Goal: Task Accomplishment & Management: Complete application form

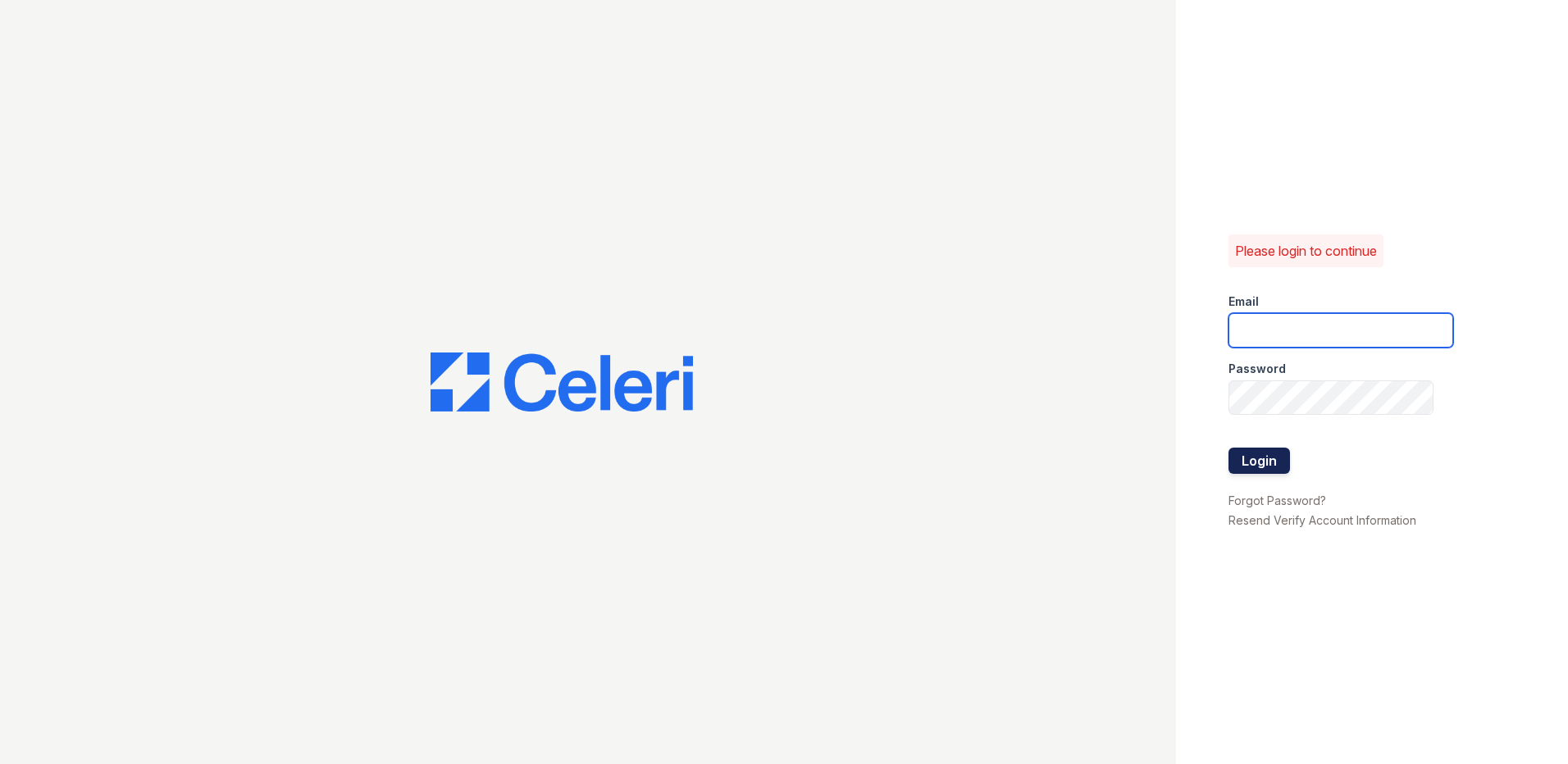
type input "[EMAIL_ADDRESS][DOMAIN_NAME]"
click at [1269, 452] on button "Login" at bounding box center [1259, 461] width 62 height 26
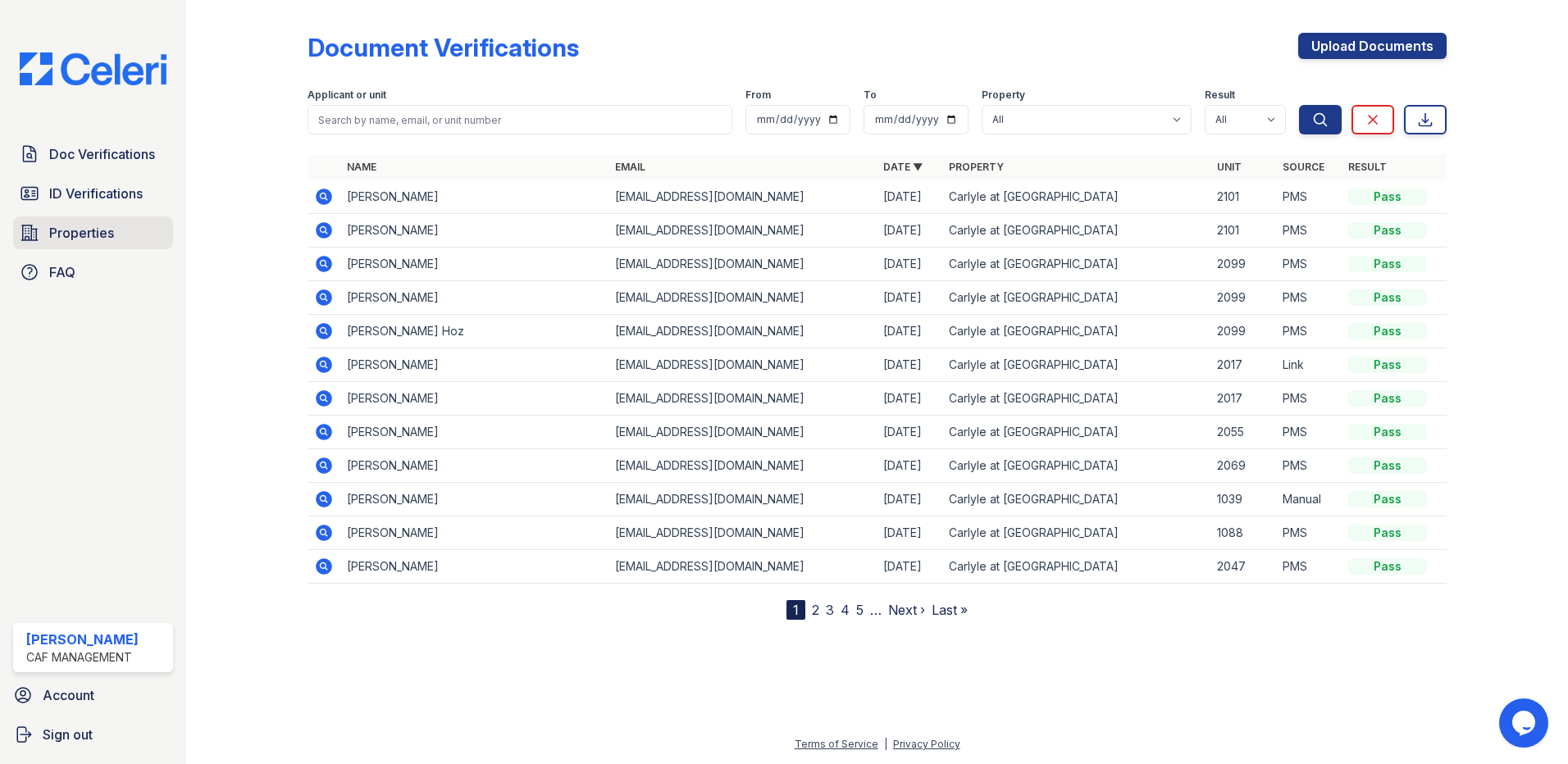
click at [101, 224] on span "Properties" at bounding box center [81, 232] width 64 height 20
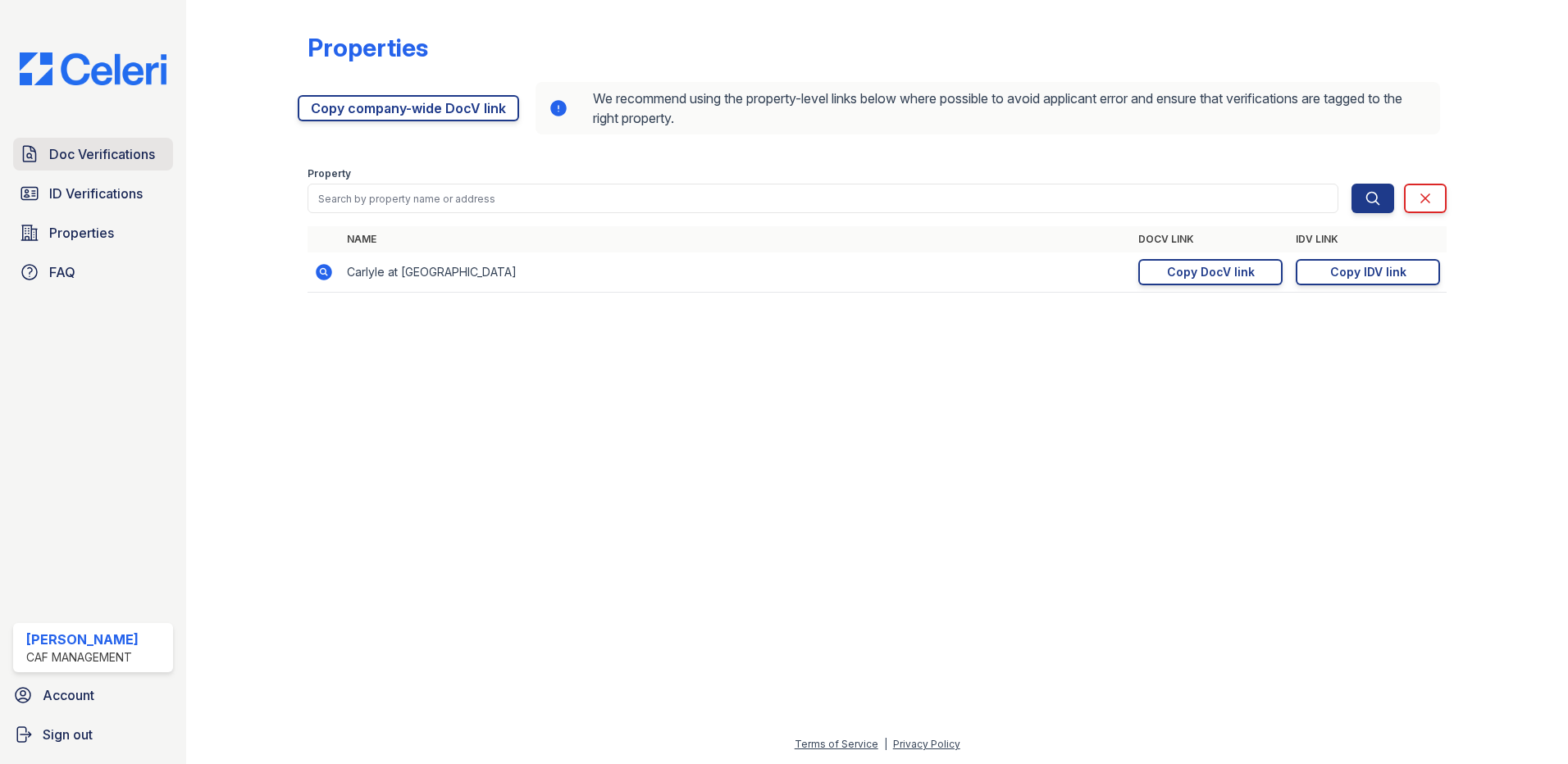
click at [131, 144] on link "Doc Verifications" at bounding box center [92, 154] width 160 height 33
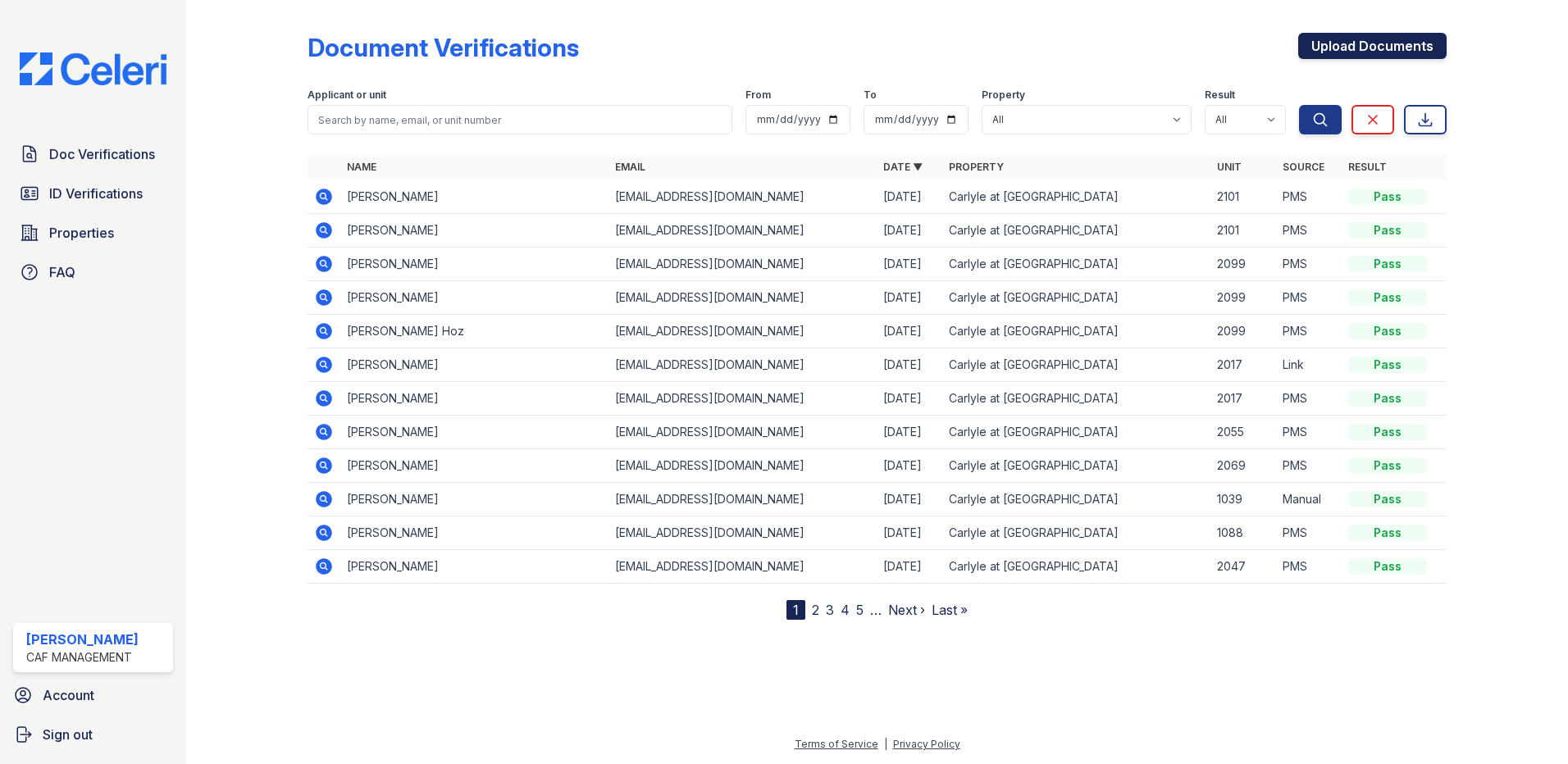
click at [1382, 34] on link "Upload Documents" at bounding box center [1372, 46] width 148 height 26
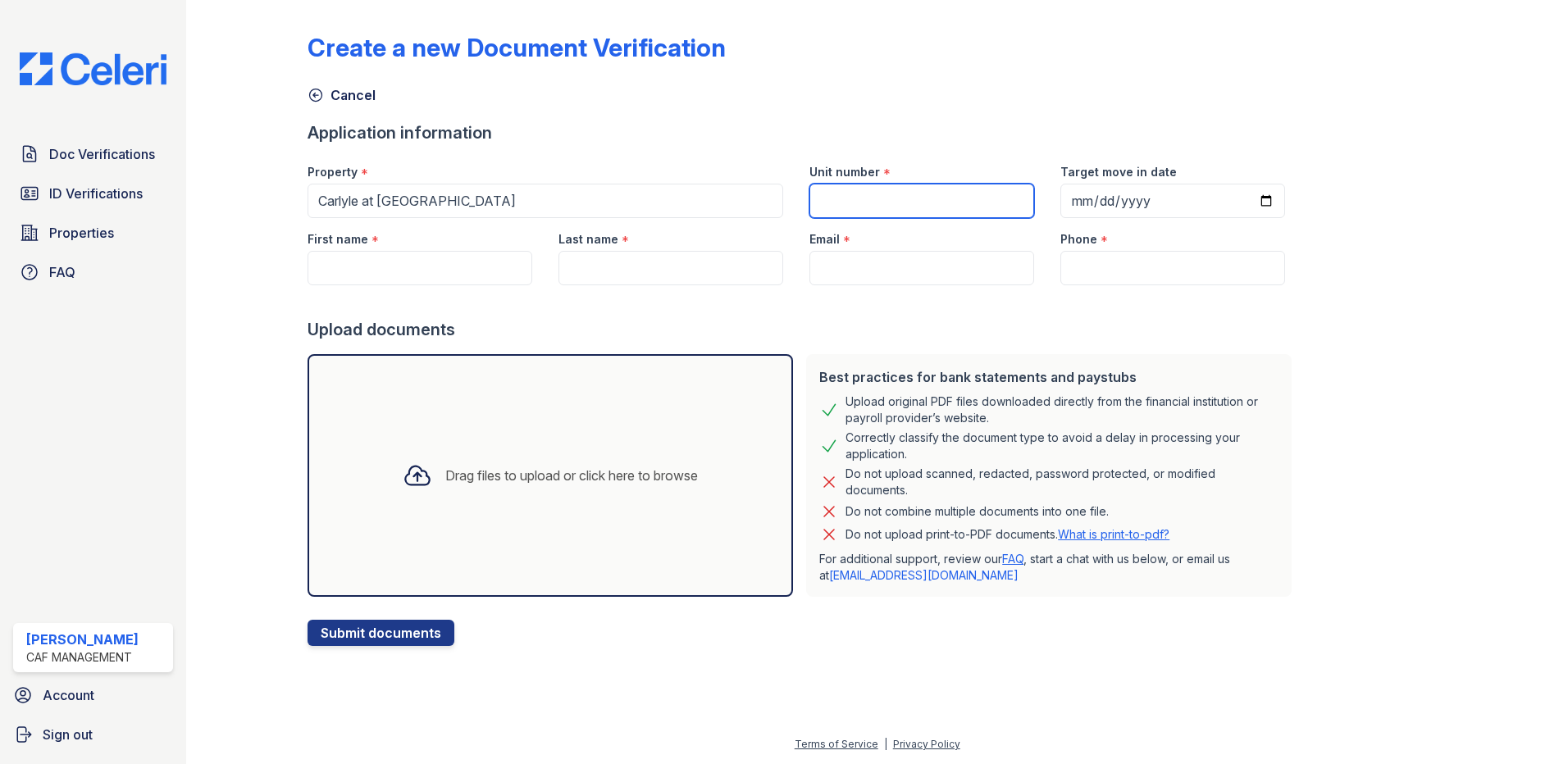
click at [950, 201] on input "Unit number" at bounding box center [922, 201] width 225 height 35
type input "1041"
click at [1063, 202] on input "Target move in date" at bounding box center [1173, 201] width 225 height 35
type input "2025-08-29"
click at [340, 271] on input "First name" at bounding box center [420, 268] width 225 height 35
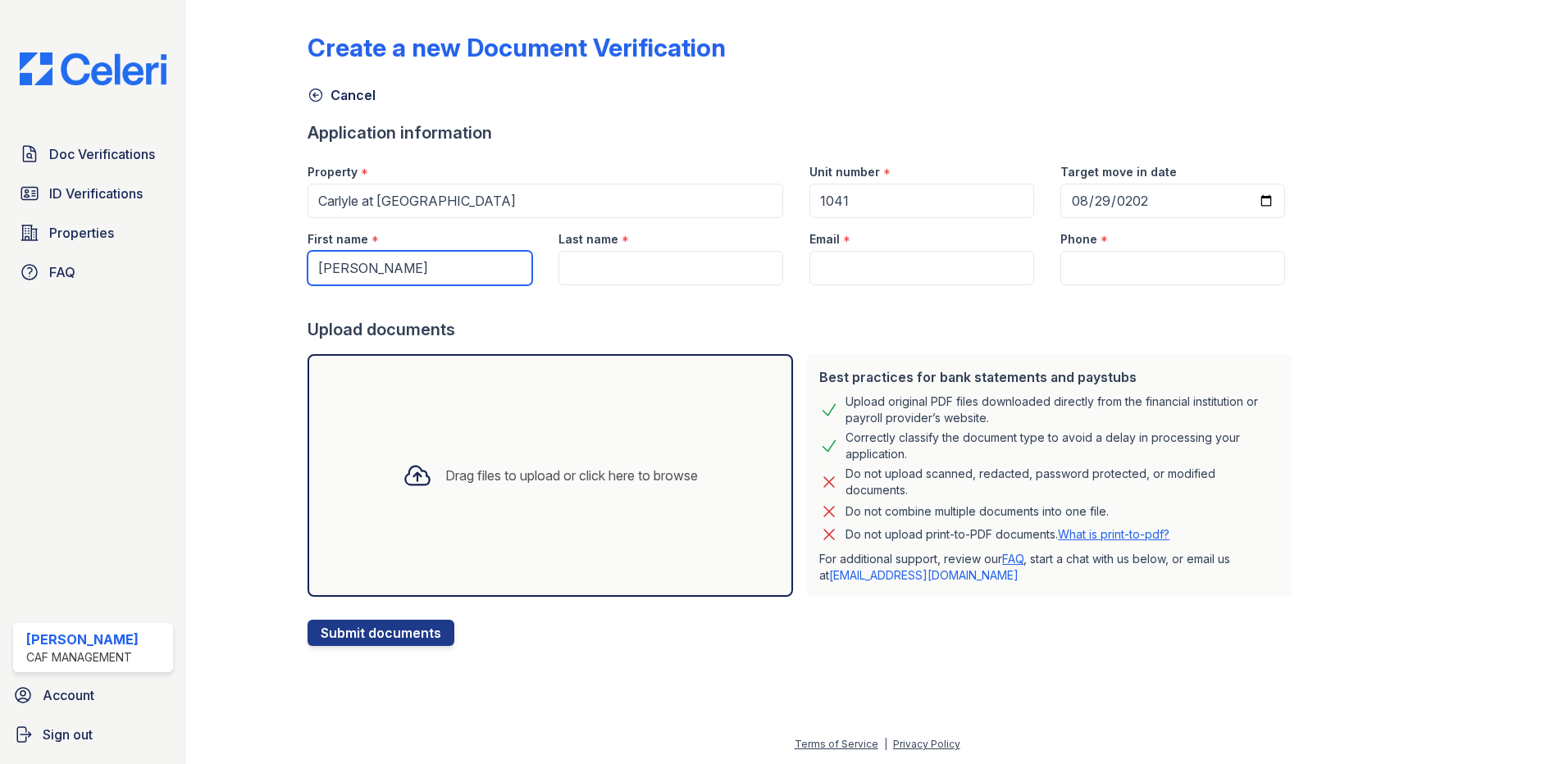
type input "Shelton"
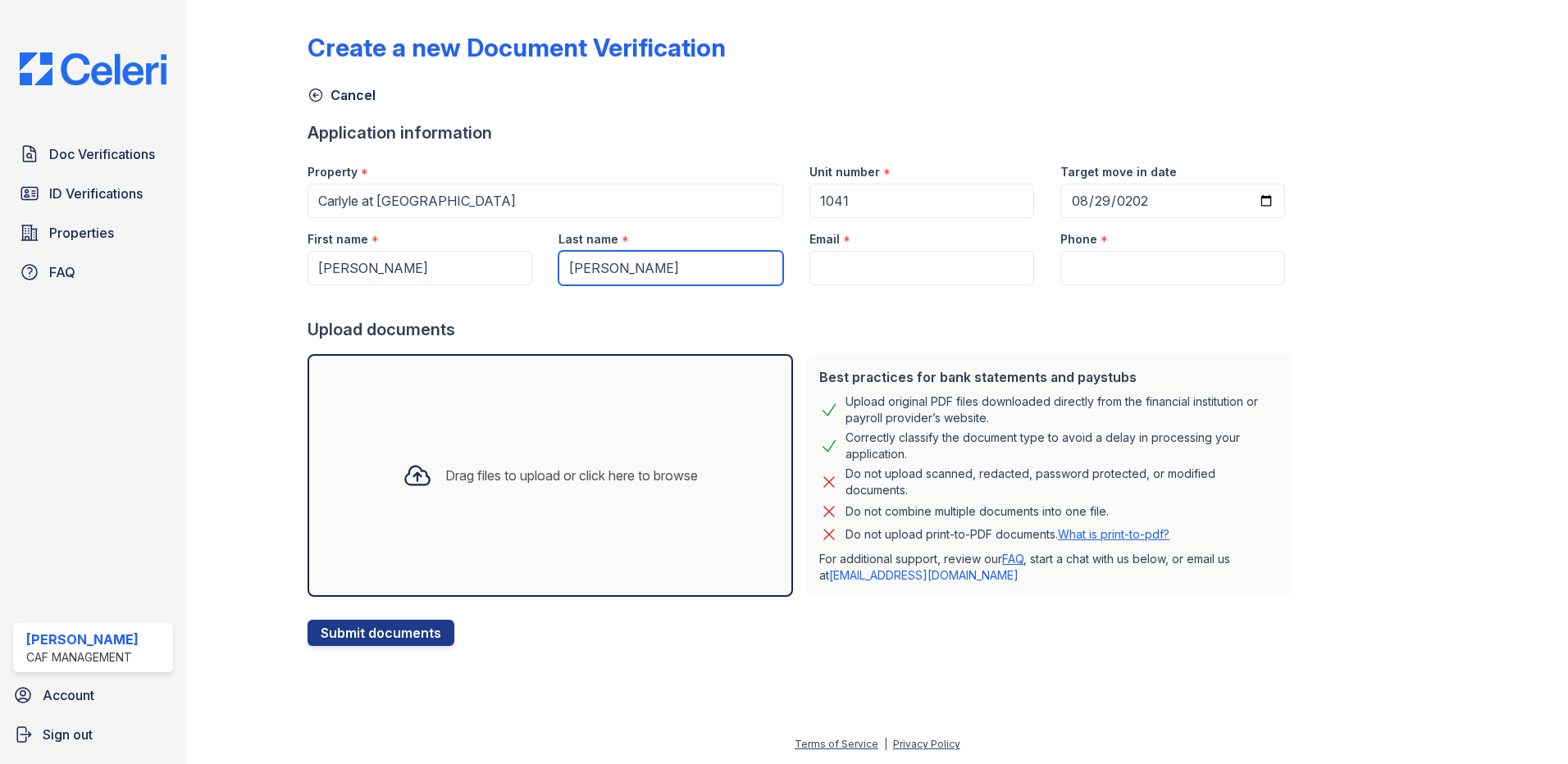
type input "Stevens"
paste input "Seminolemoon11@gmail.com"
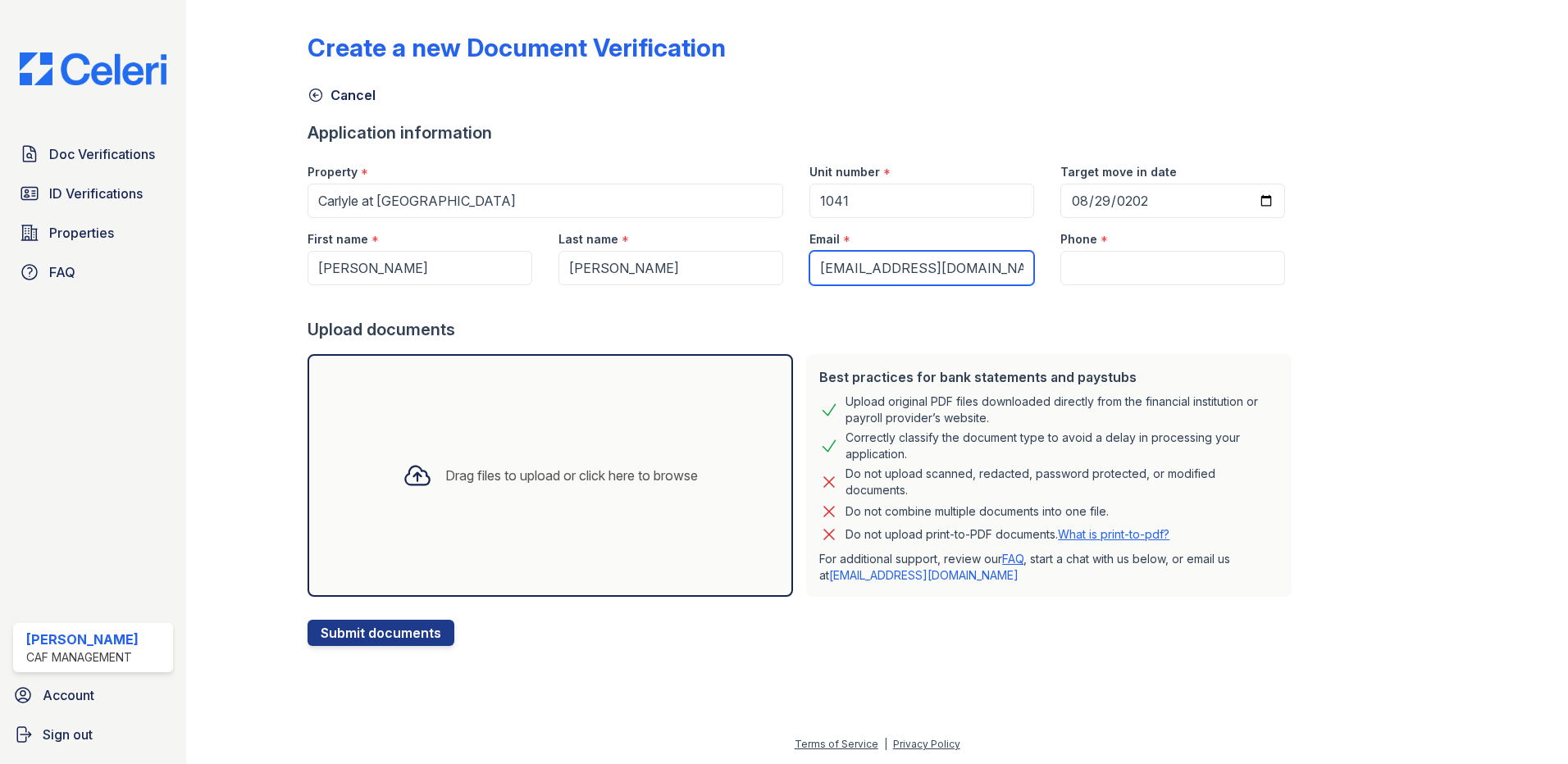
type input "Seminolemoon11@gmail.com"
click at [1111, 261] on input "Phone" at bounding box center [1173, 268] width 225 height 35
paste input "(602) 488-8281"
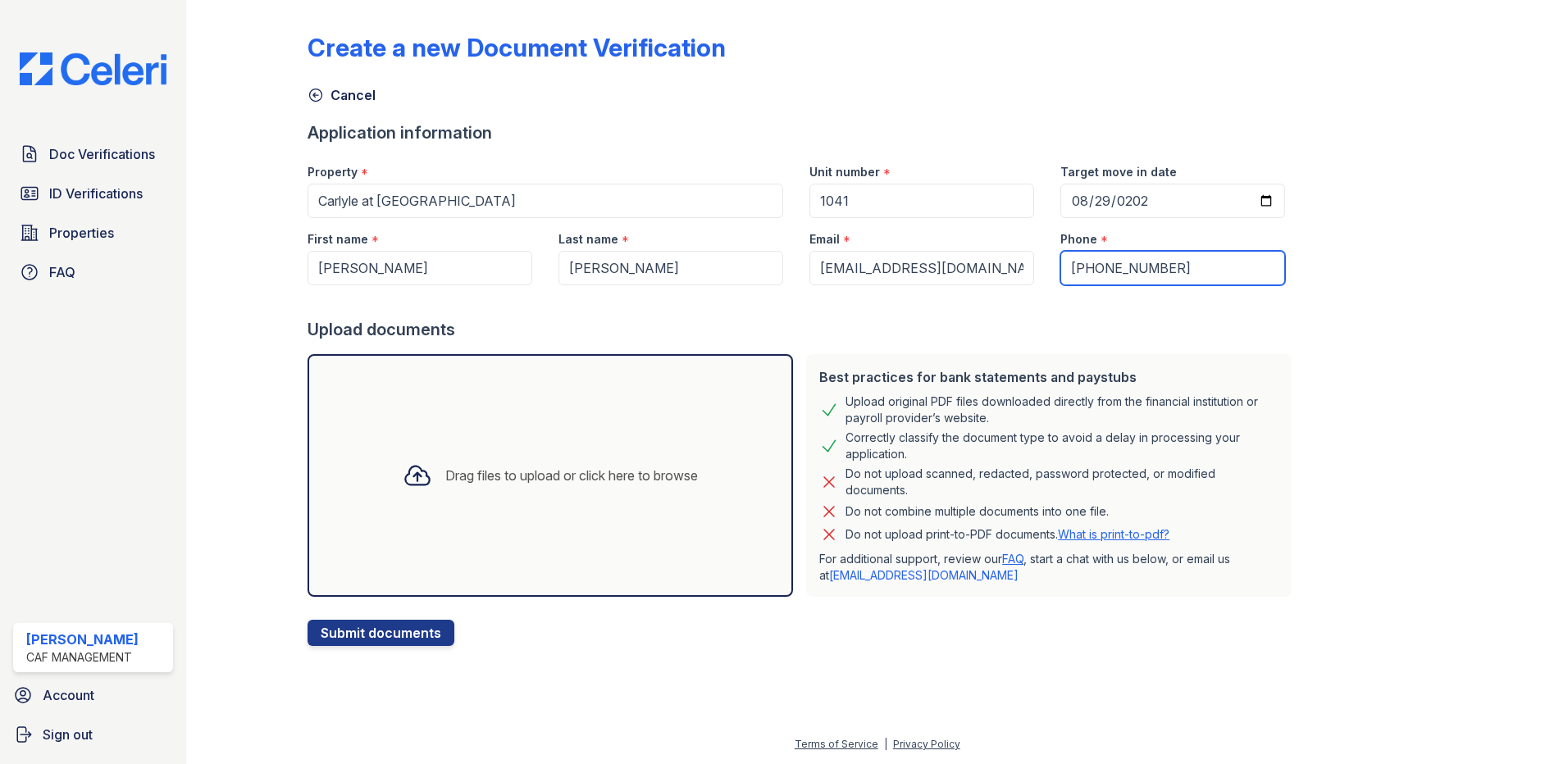
type input "(602) 488-8281"
click at [542, 476] on div "Drag files to upload or click here to browse" at bounding box center [571, 475] width 253 height 20
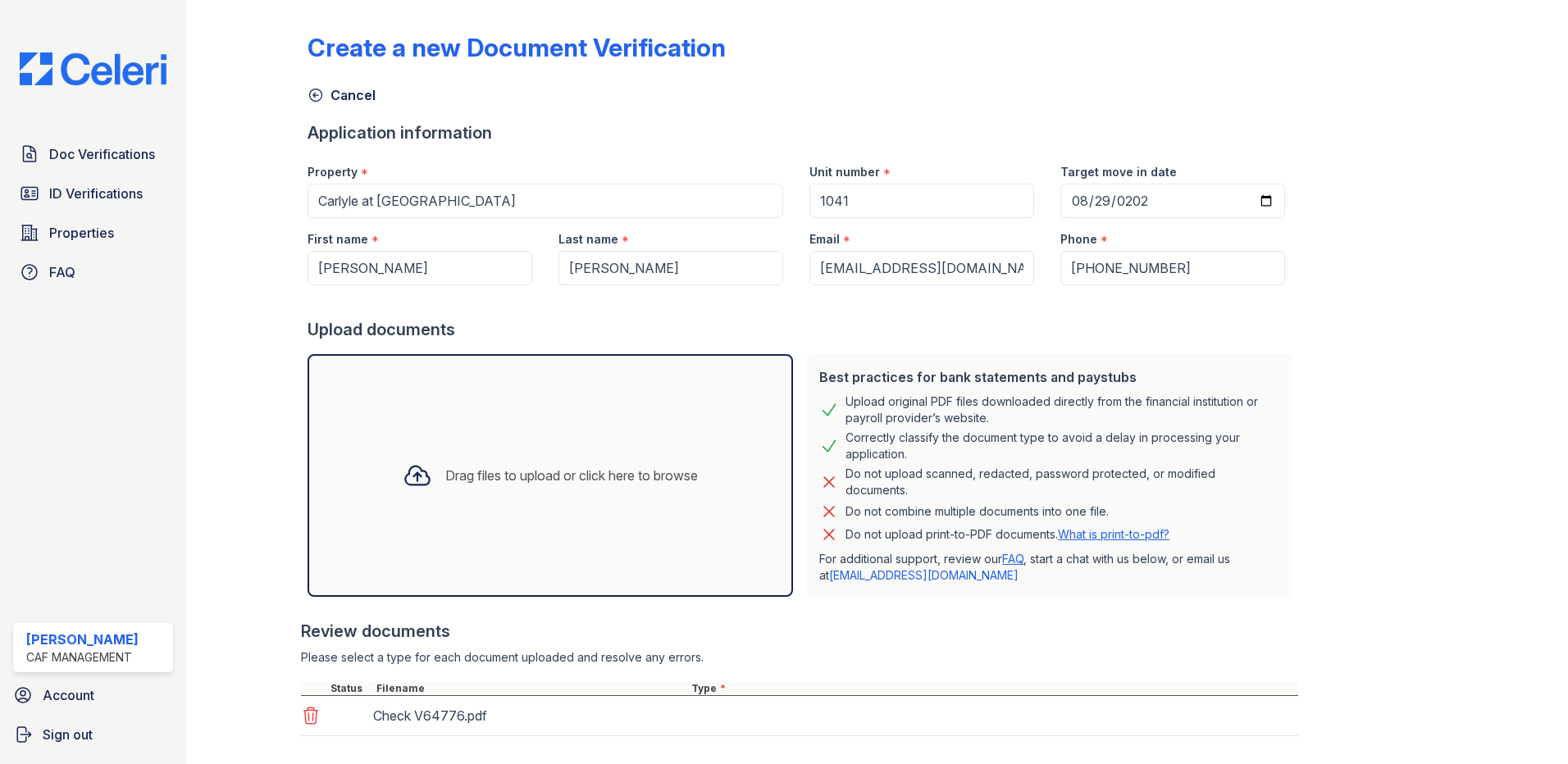
click at [520, 517] on div "Drag files to upload or click here to browse" at bounding box center [550, 476] width 486 height 243
click at [597, 507] on div "Drag files to upload or click here to browse" at bounding box center [550, 476] width 486 height 243
click at [520, 503] on div "Drag files to upload or click here to browse" at bounding box center [550, 476] width 322 height 56
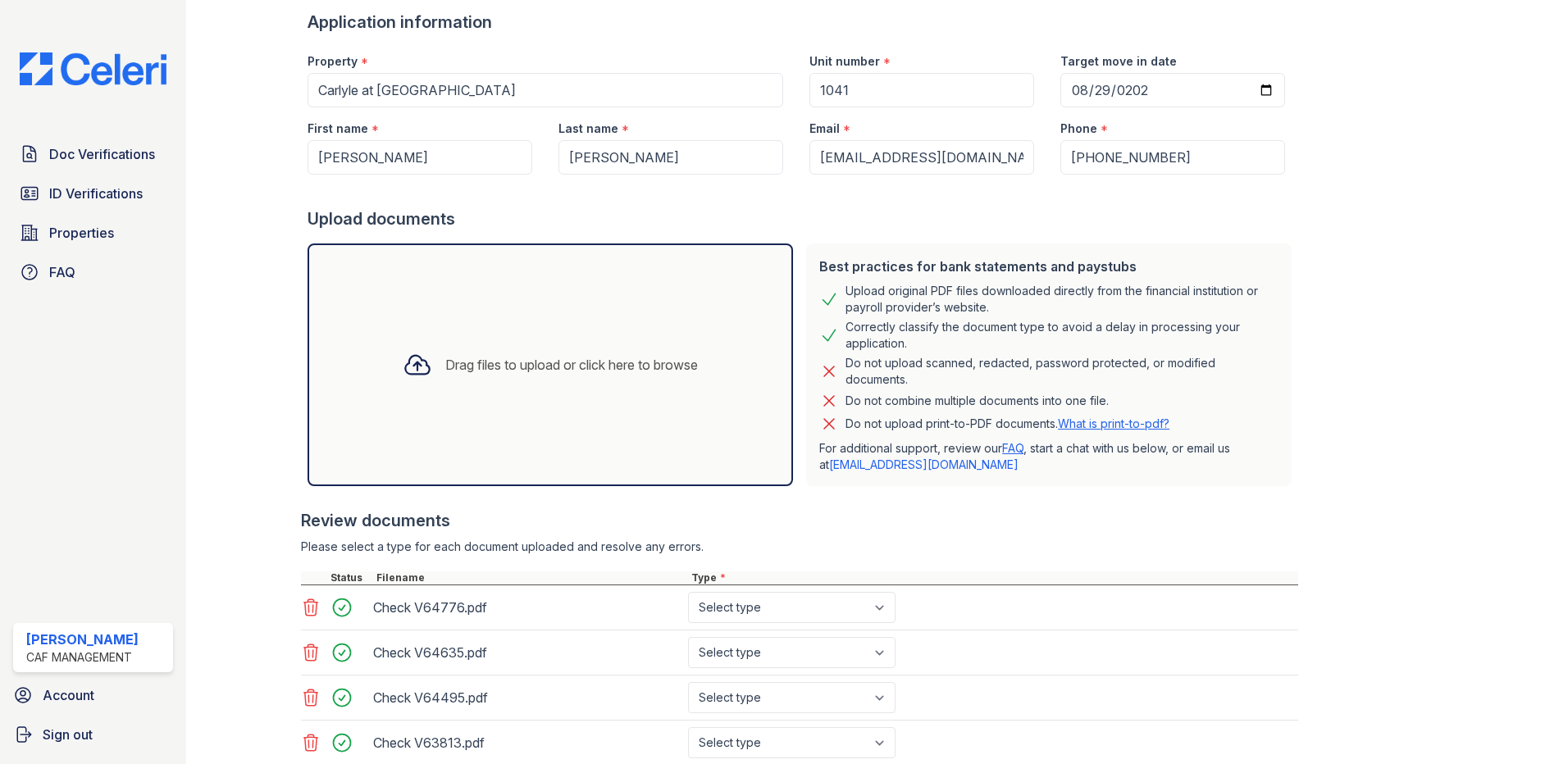
scroll to position [228, 0]
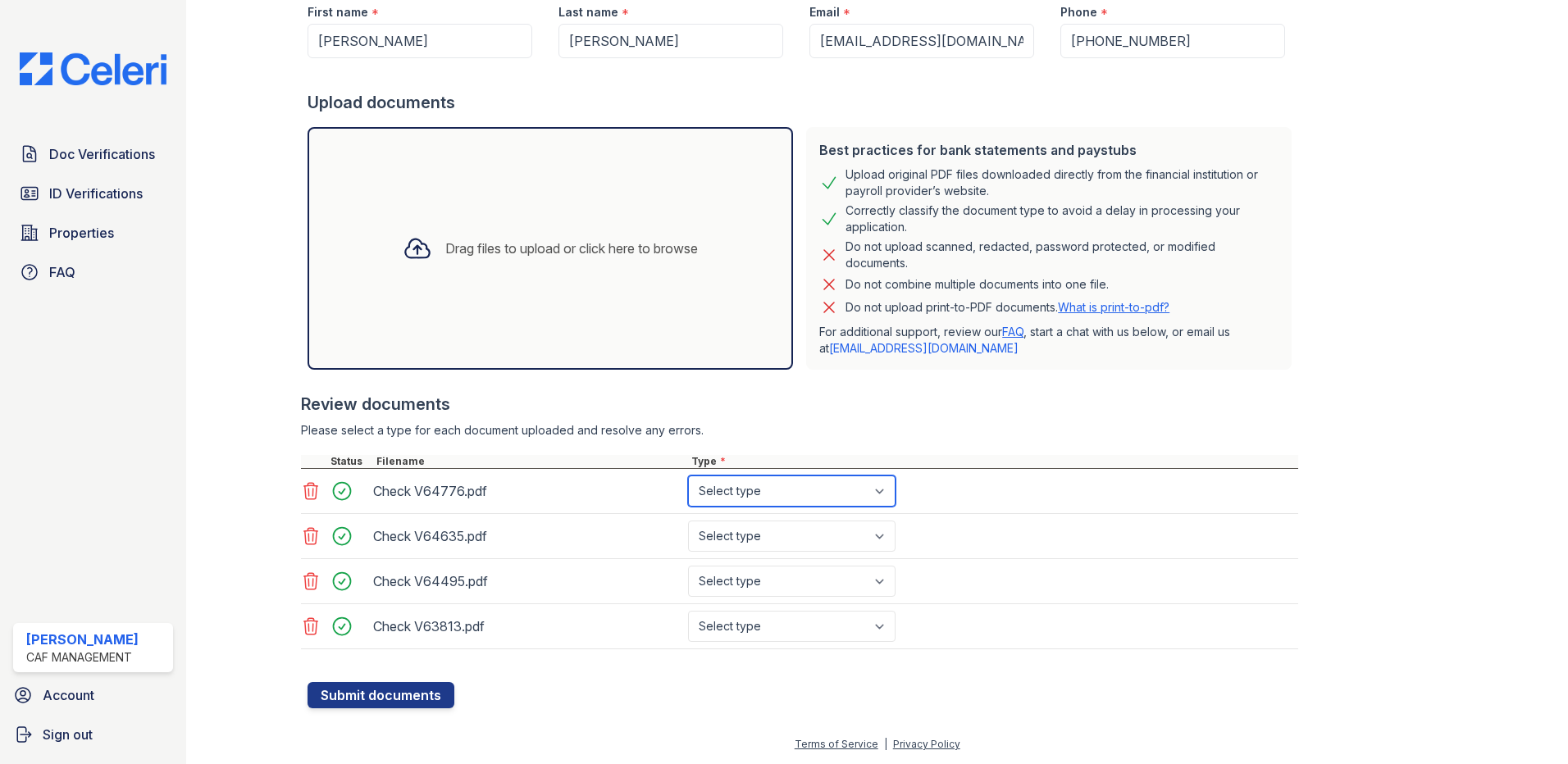
click at [812, 495] on select "Select type Paystub Bank Statement Offer Letter Tax Documents Benefit Award Let…" at bounding box center [792, 491] width 207 height 31
select select "paystub"
click at [688, 476] on select "Select type Paystub Bank Statement Offer Letter Tax Documents Benefit Award Let…" at bounding box center [792, 491] width 207 height 31
click at [812, 528] on select "Select type Paystub Bank Statement Offer Letter Tax Documents Benefit Award Let…" at bounding box center [792, 535] width 207 height 31
select select "paystub"
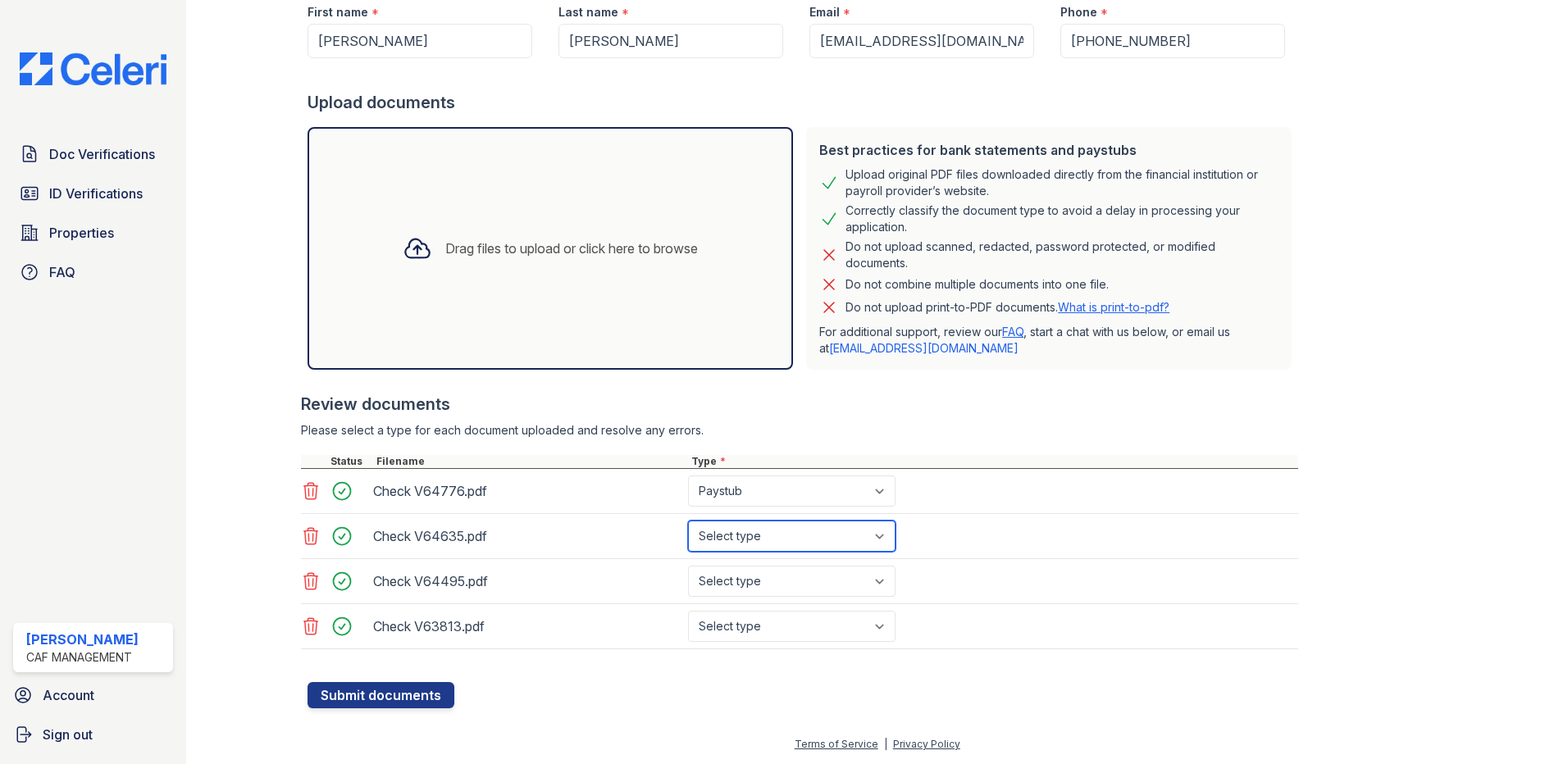
click at [688, 521] on select "Select type Paystub Bank Statement Offer Letter Tax Documents Benefit Award Let…" at bounding box center [792, 535] width 207 height 31
click at [806, 576] on select "Select type Paystub Bank Statement Offer Letter Tax Documents Benefit Award Let…" at bounding box center [792, 581] width 207 height 31
select select "paystub"
click at [688, 566] on select "Select type Paystub Bank Statement Offer Letter Tax Documents Benefit Award Let…" at bounding box center [792, 581] width 207 height 31
click at [792, 615] on select "Select type Paystub Bank Statement Offer Letter Tax Documents Benefit Award Let…" at bounding box center [792, 626] width 207 height 31
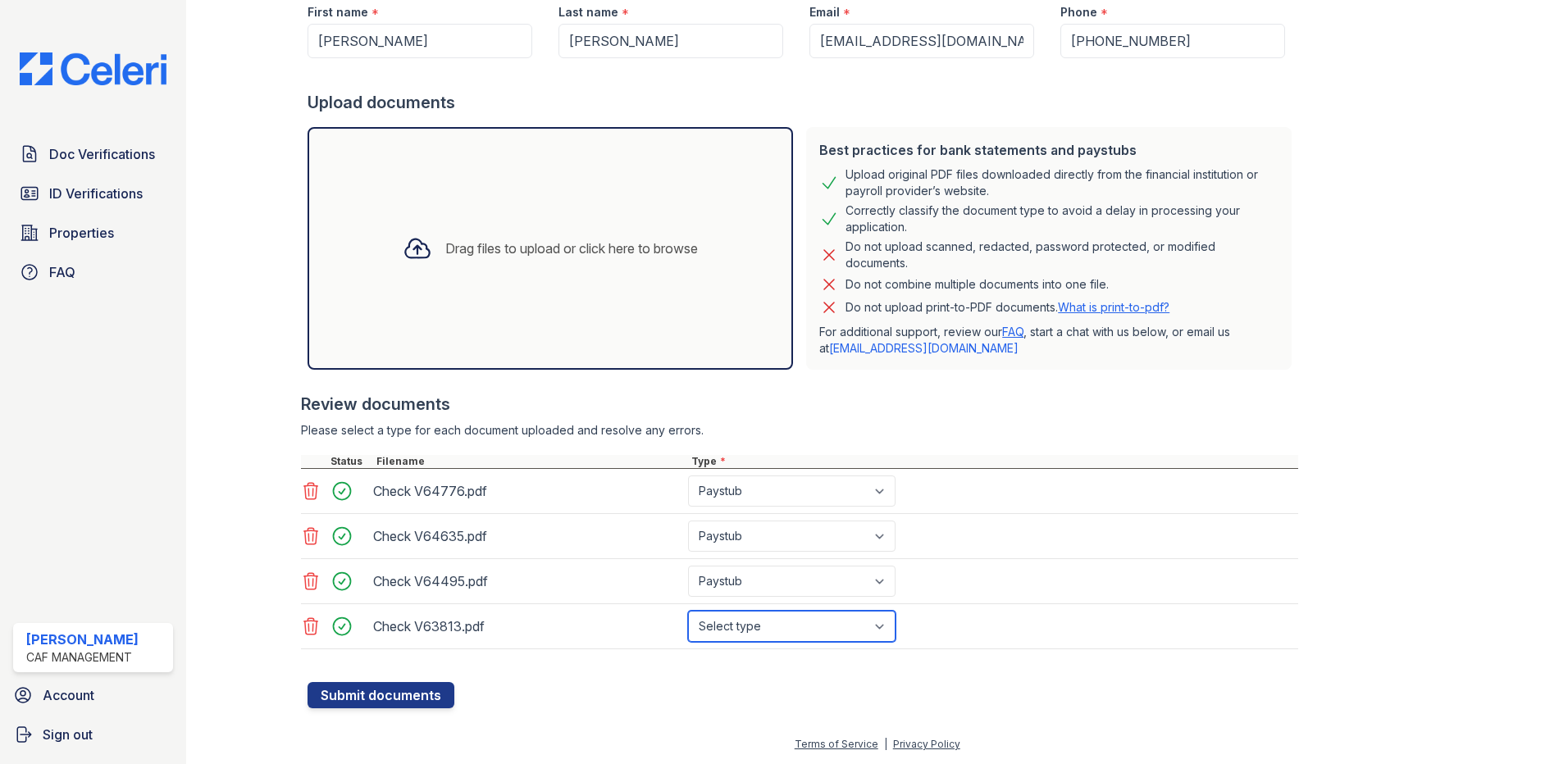
select select "paystub"
click at [688, 611] on select "Select type Paystub Bank Statement Offer Letter Tax Documents Benefit Award Let…" at bounding box center [792, 626] width 207 height 31
click at [400, 698] on button "Submit documents" at bounding box center [381, 696] width 146 height 26
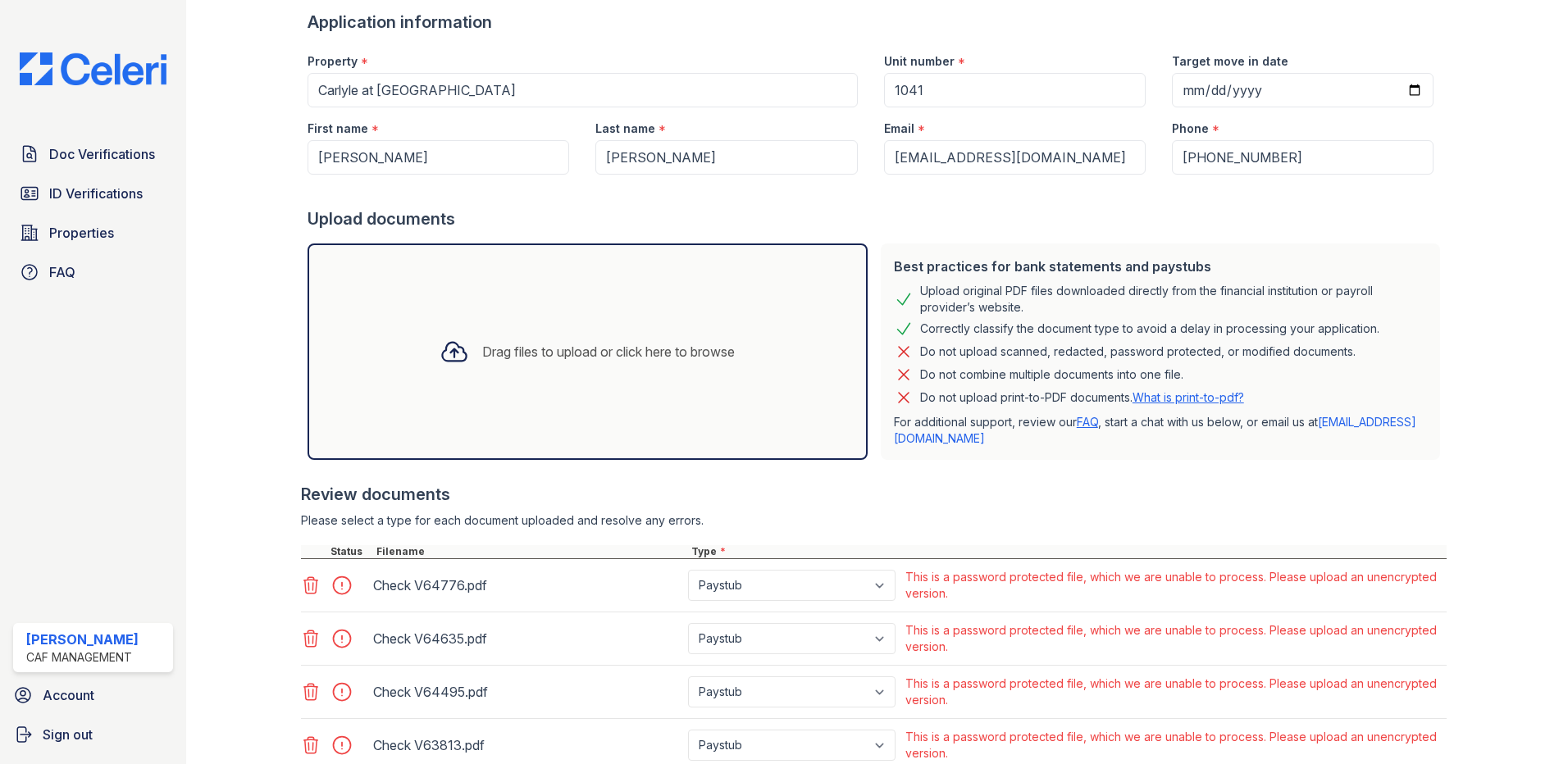
scroll to position [280, 0]
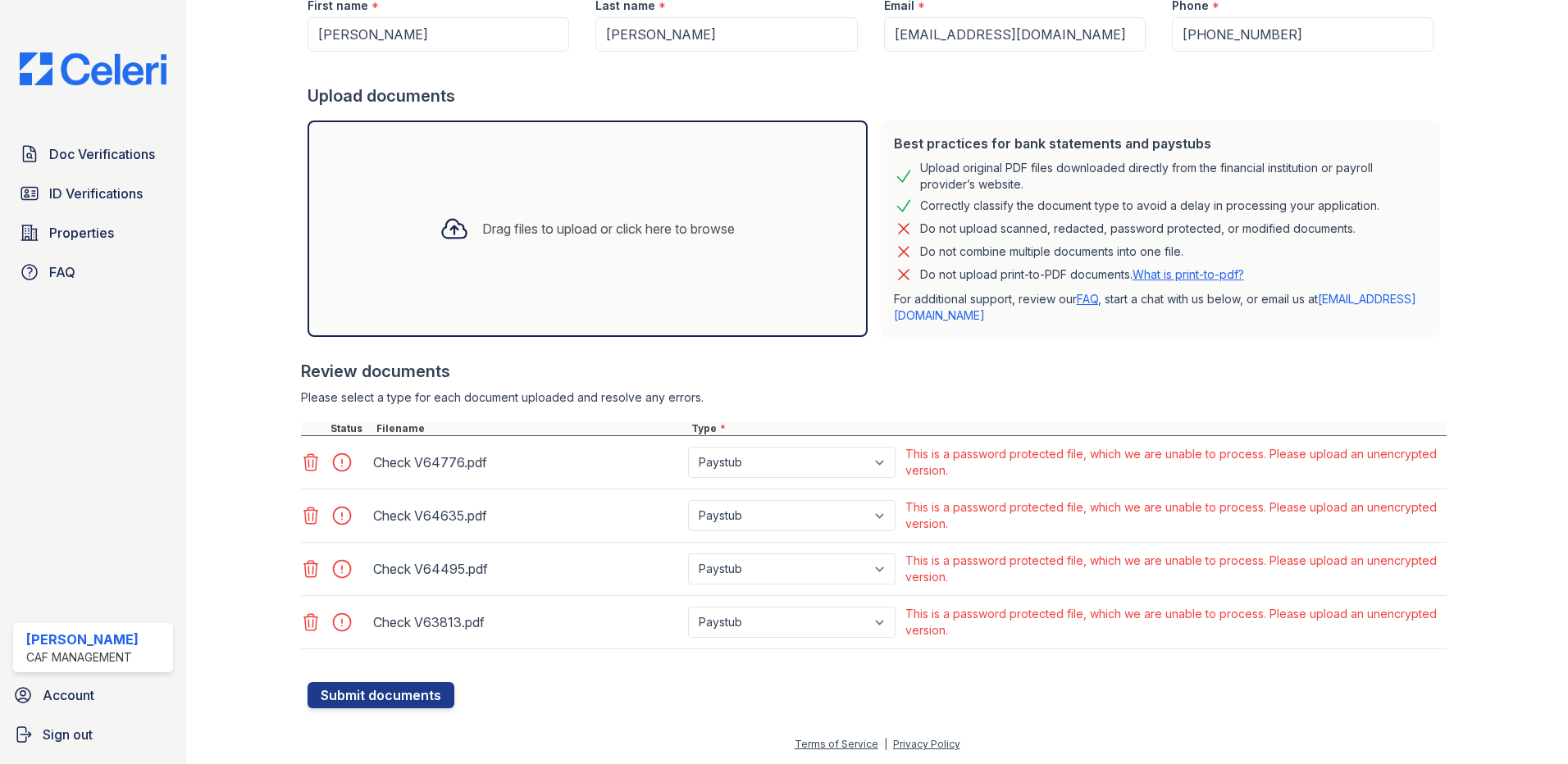
click at [306, 465] on icon at bounding box center [311, 462] width 20 height 20
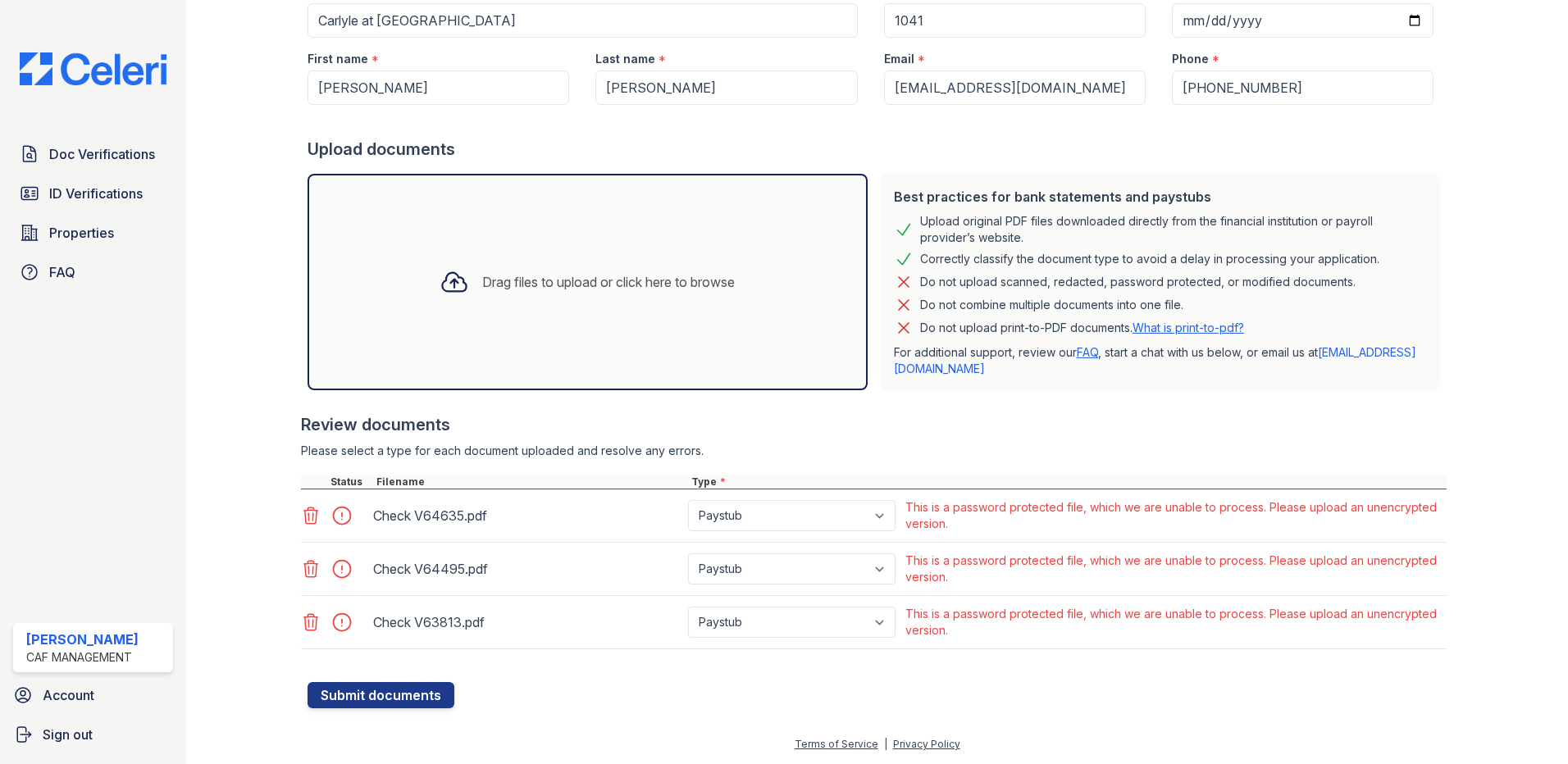
click at [308, 521] on icon at bounding box center [311, 516] width 20 height 20
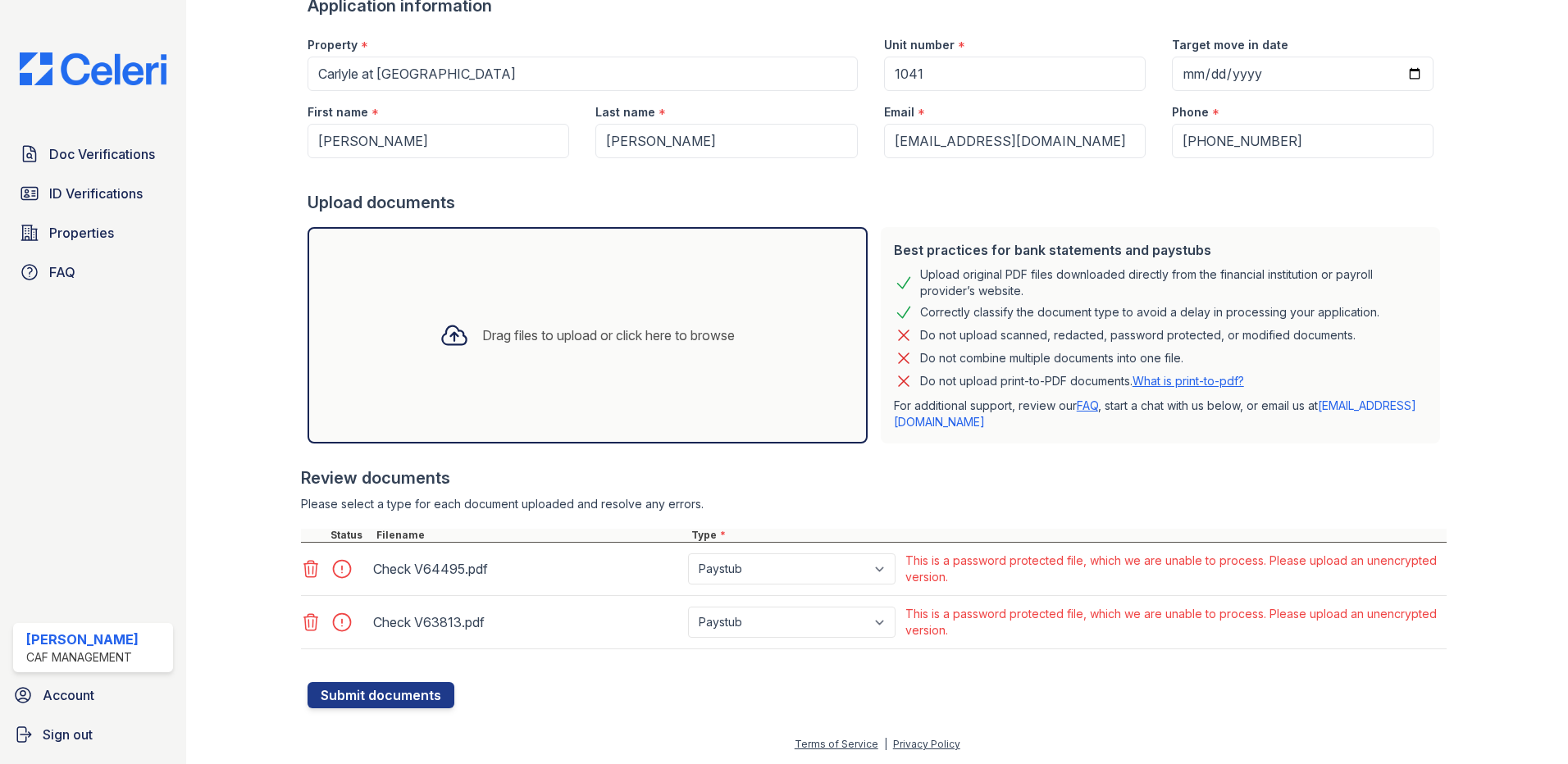
click at [304, 564] on icon at bounding box center [311, 569] width 14 height 17
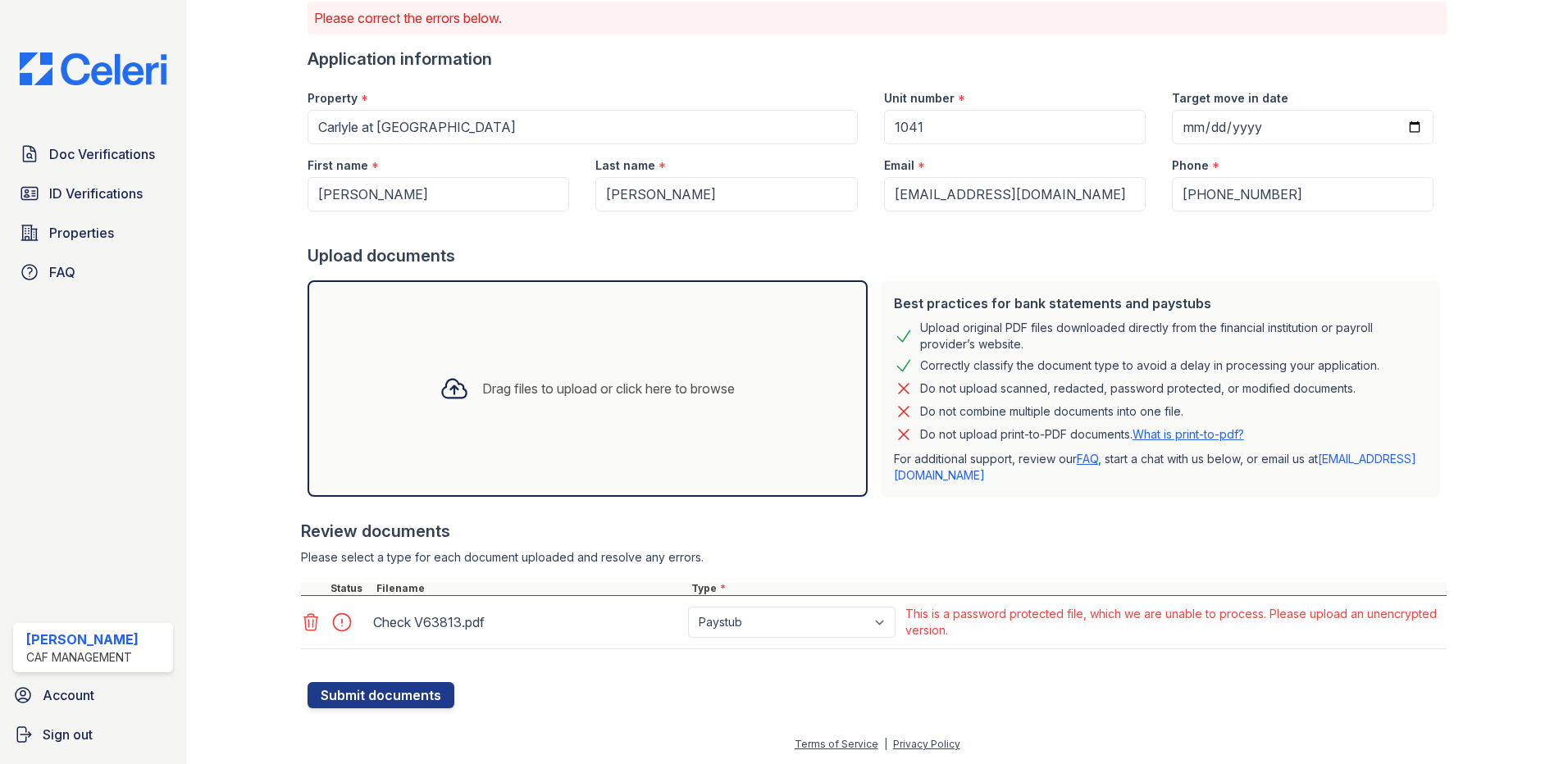
click at [309, 631] on icon at bounding box center [311, 623] width 14 height 17
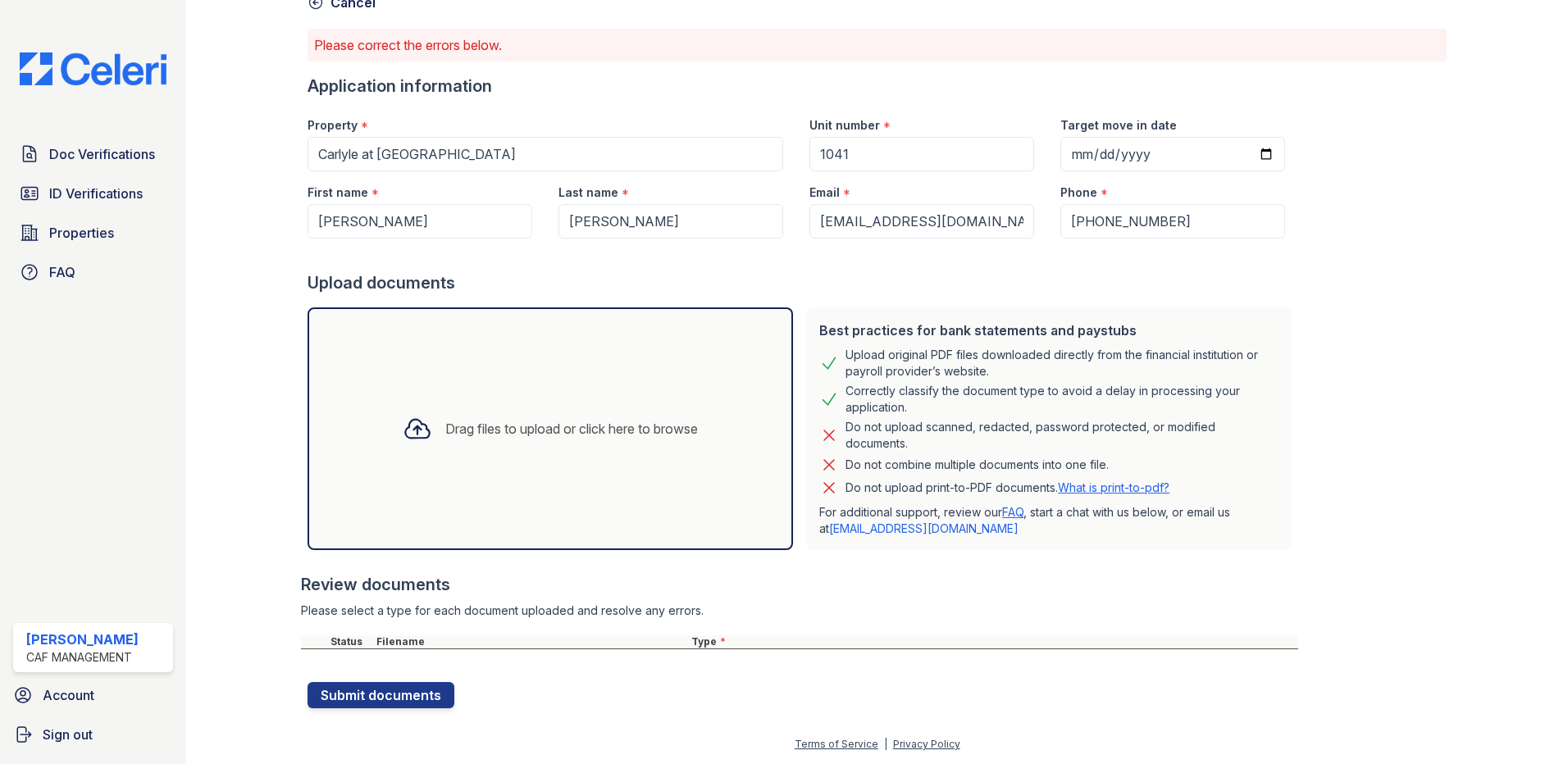
scroll to position [92, 0]
drag, startPoint x: 399, startPoint y: 231, endPoint x: 169, endPoint y: 230, distance: 230.0
click at [169, 230] on div "Doc Verifications ID Verifications Properties FAQ Kayla Hansen CAF Management A…" at bounding box center [784, 382] width 1568 height 764
type input "Natalie"
click at [536, 418] on div "Drag files to upload or click here to browse" at bounding box center [550, 429] width 322 height 56
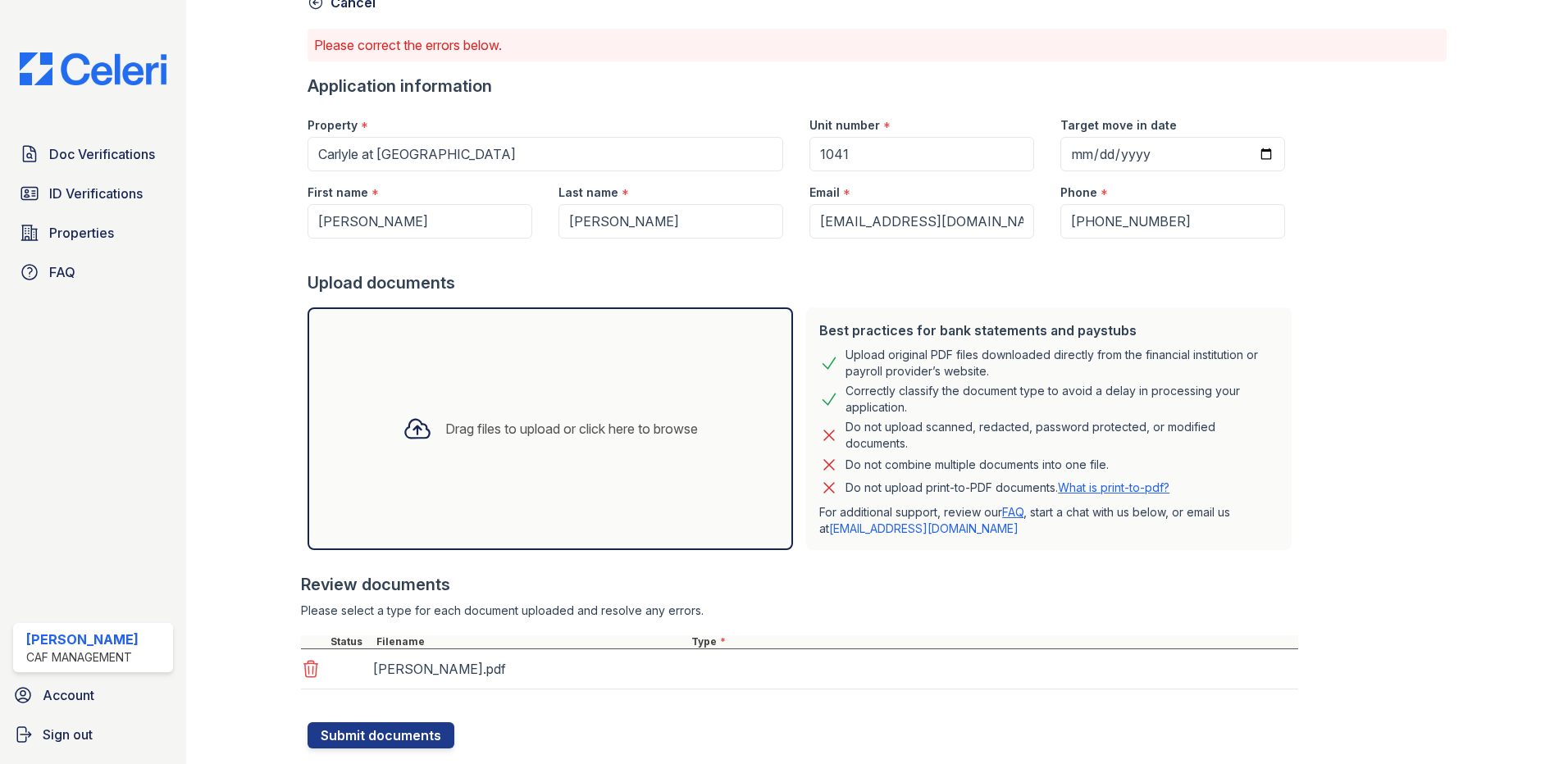
click at [522, 436] on div "Drag files to upload or click here to browse" at bounding box center [571, 428] width 253 height 20
click at [531, 429] on div "Drag files to upload or click here to browse" at bounding box center [571, 428] width 253 height 20
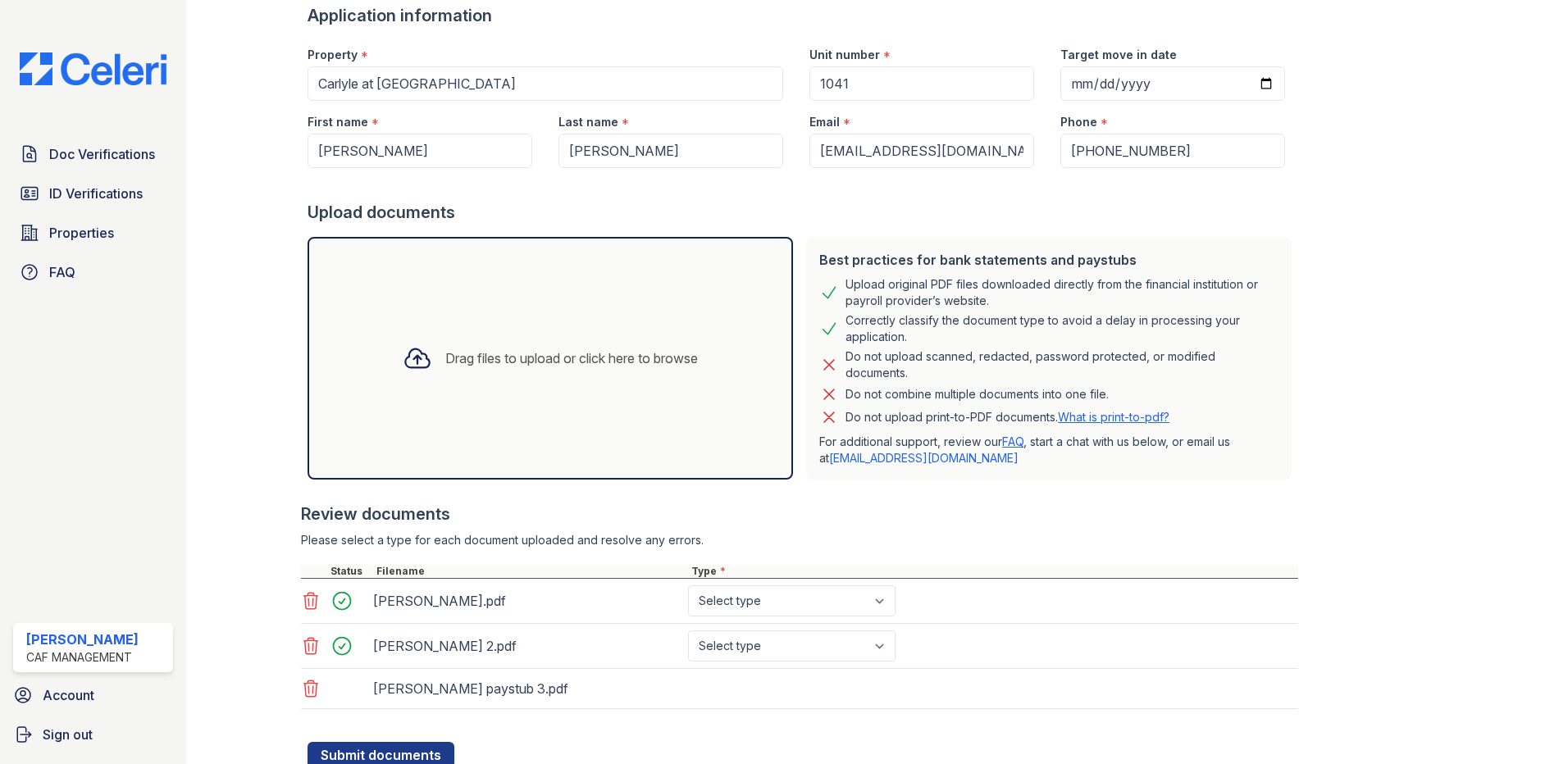
scroll to position [223, 0]
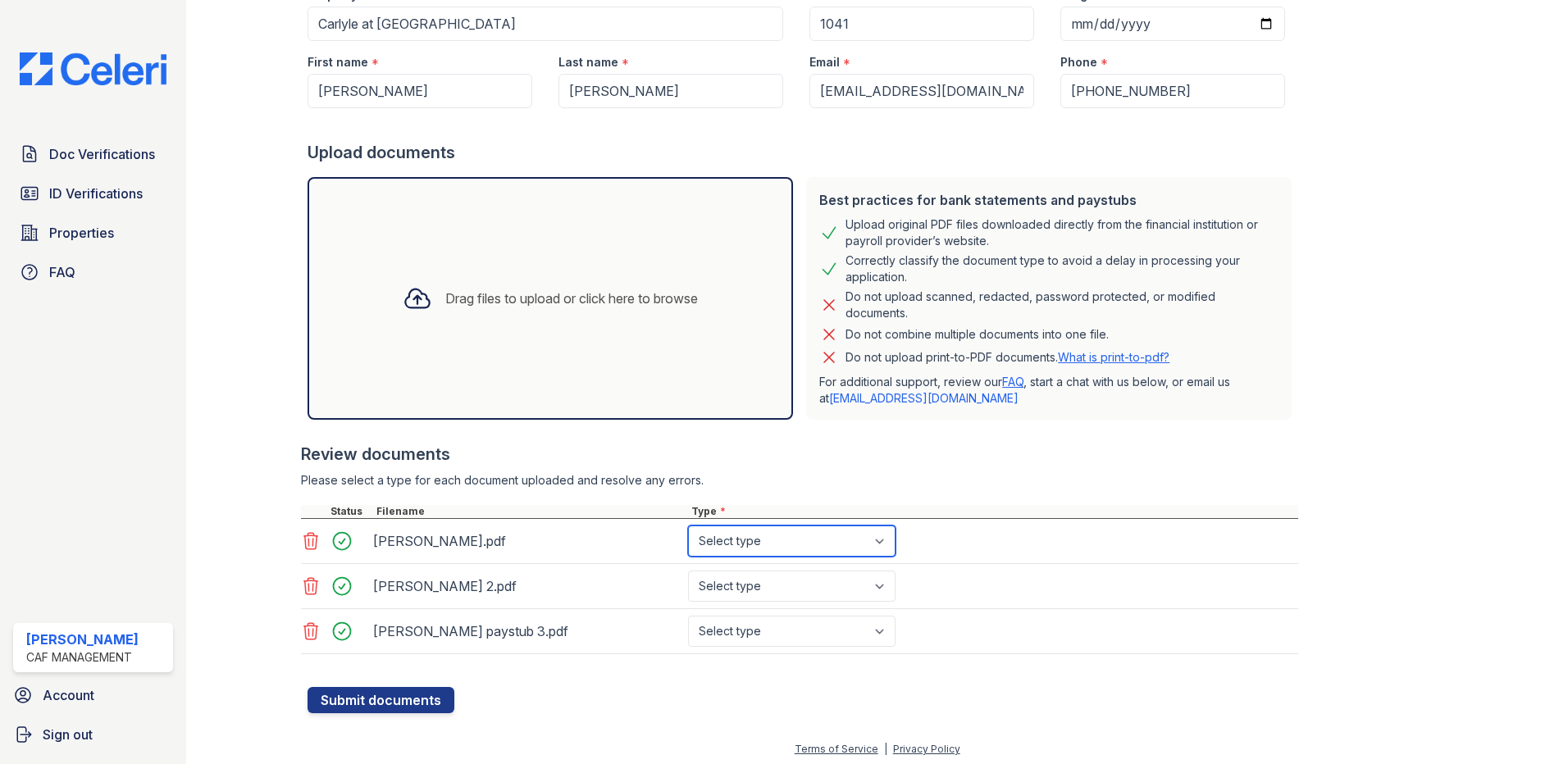
click at [757, 544] on select "Select type Paystub Bank Statement Offer Letter Tax Documents Benefit Award Let…" at bounding box center [792, 541] width 207 height 31
select select "paystub"
click at [688, 526] on select "Select type Paystub Bank Statement Offer Letter Tax Documents Benefit Award Let…" at bounding box center [792, 541] width 207 height 31
click at [764, 574] on select "Select type Paystub Bank Statement Offer Letter Tax Documents Benefit Award Let…" at bounding box center [792, 586] width 207 height 31
select select "paystub"
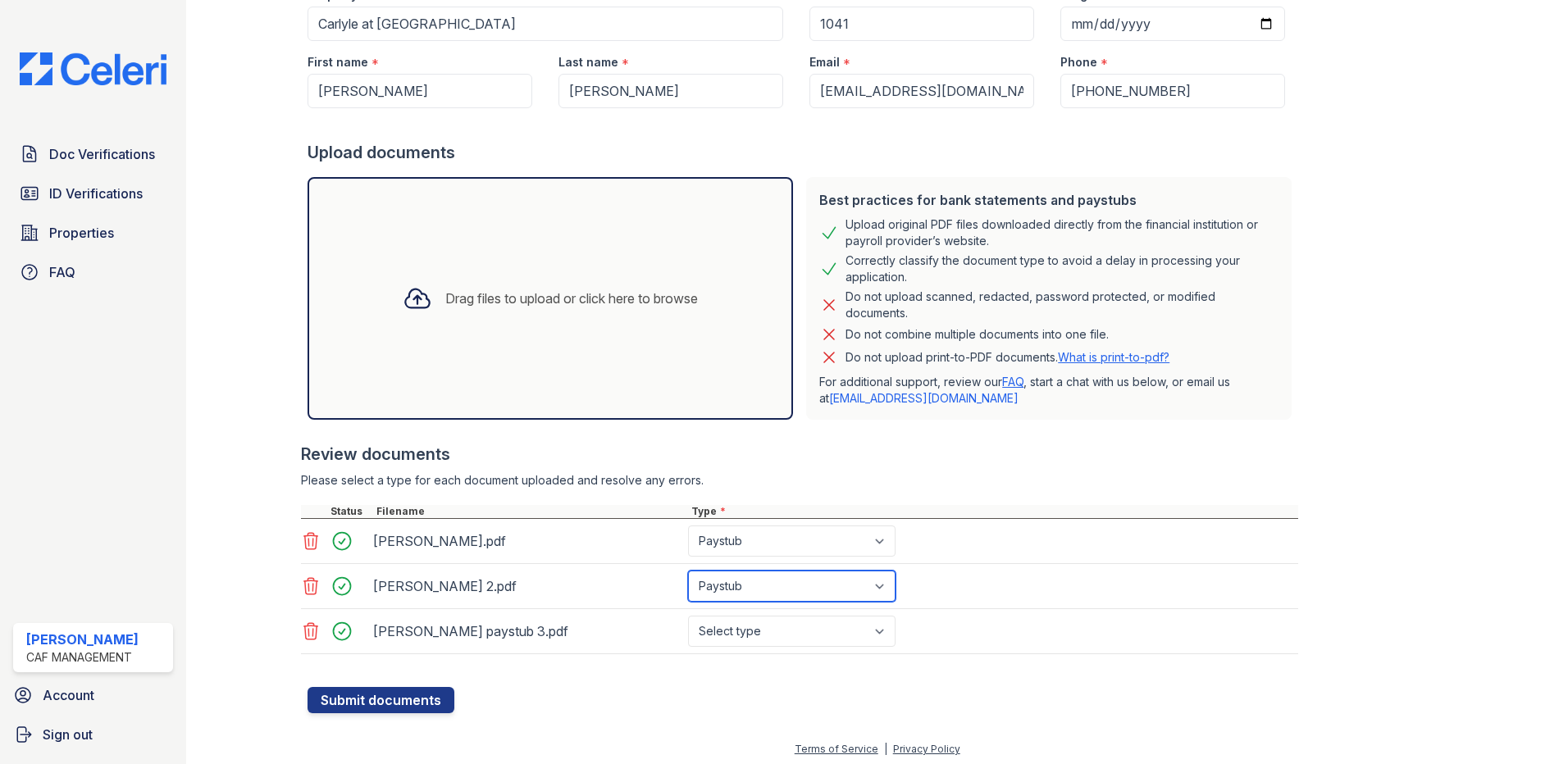
click at [688, 571] on select "Select type Paystub Bank Statement Offer Letter Tax Documents Benefit Award Let…" at bounding box center [792, 586] width 207 height 31
click at [783, 640] on select "Select type Paystub Bank Statement Offer Letter Tax Documents Benefit Award Let…" at bounding box center [792, 631] width 207 height 31
select select "paystub"
click at [688, 616] on select "Select type Paystub Bank Statement Offer Letter Tax Documents Benefit Award Let…" at bounding box center [792, 631] width 207 height 31
click at [423, 693] on button "Submit documents" at bounding box center [381, 701] width 146 height 26
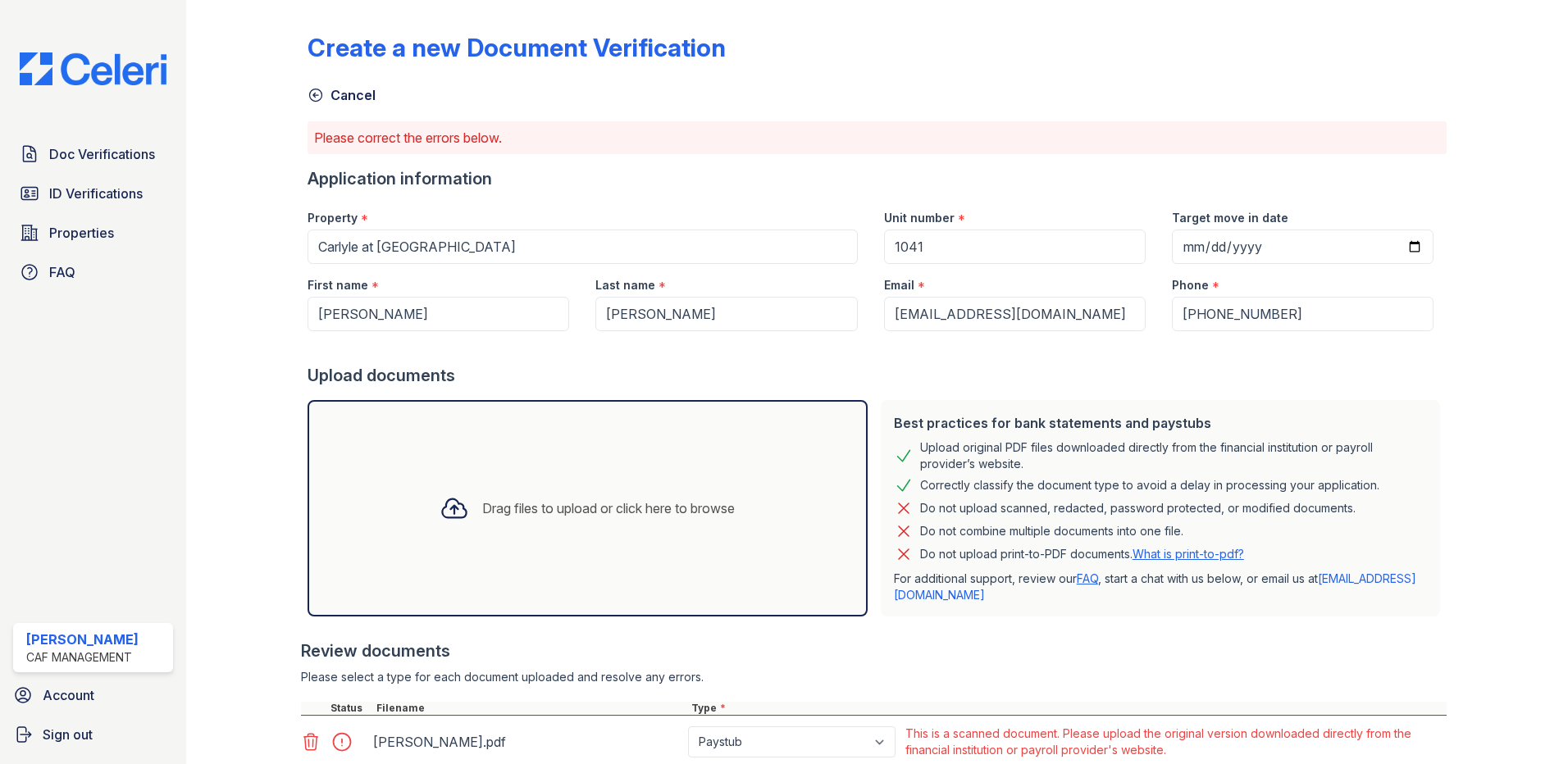
scroll to position [227, 0]
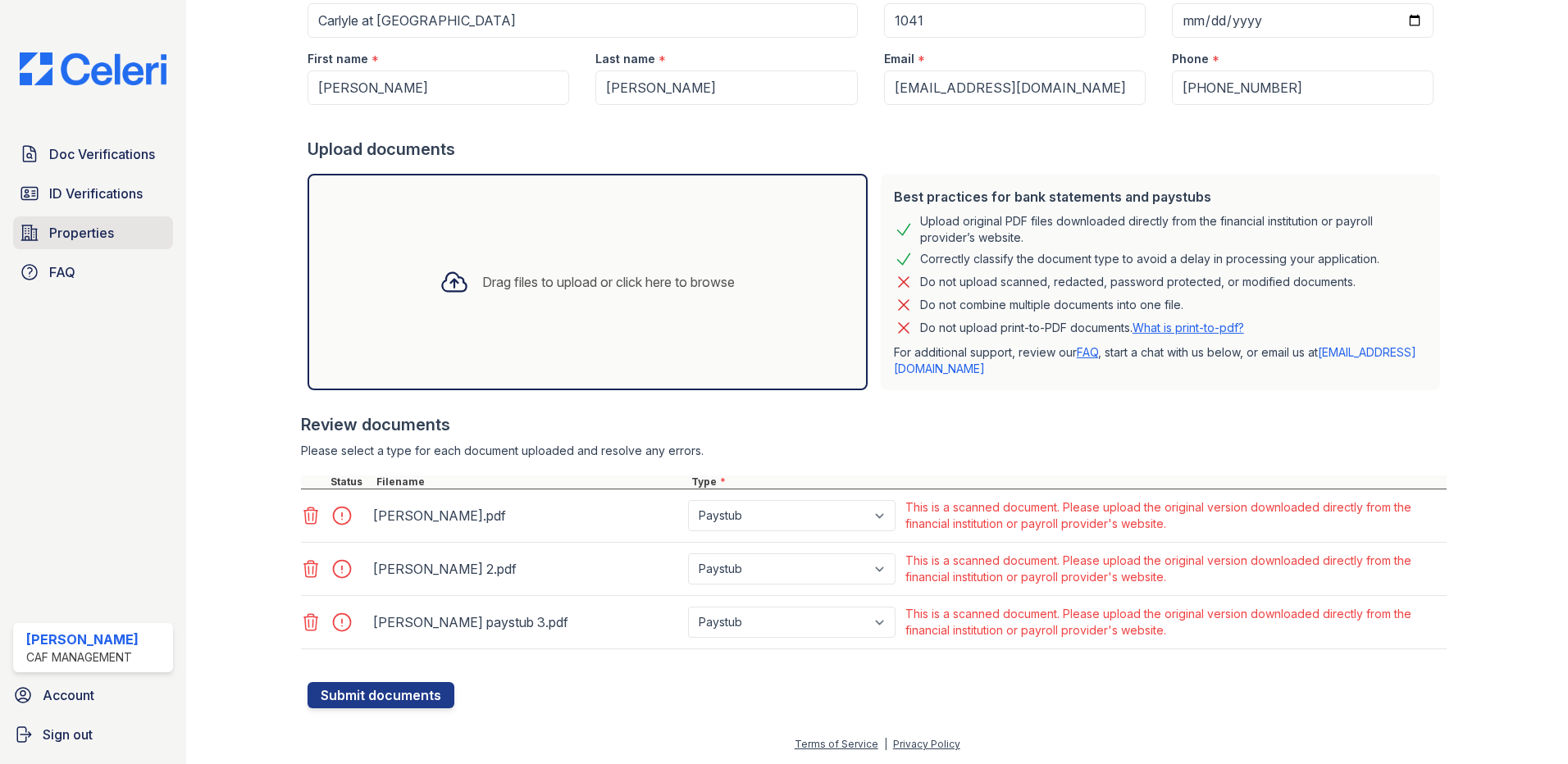
click at [112, 231] on span "Properties" at bounding box center [81, 232] width 64 height 20
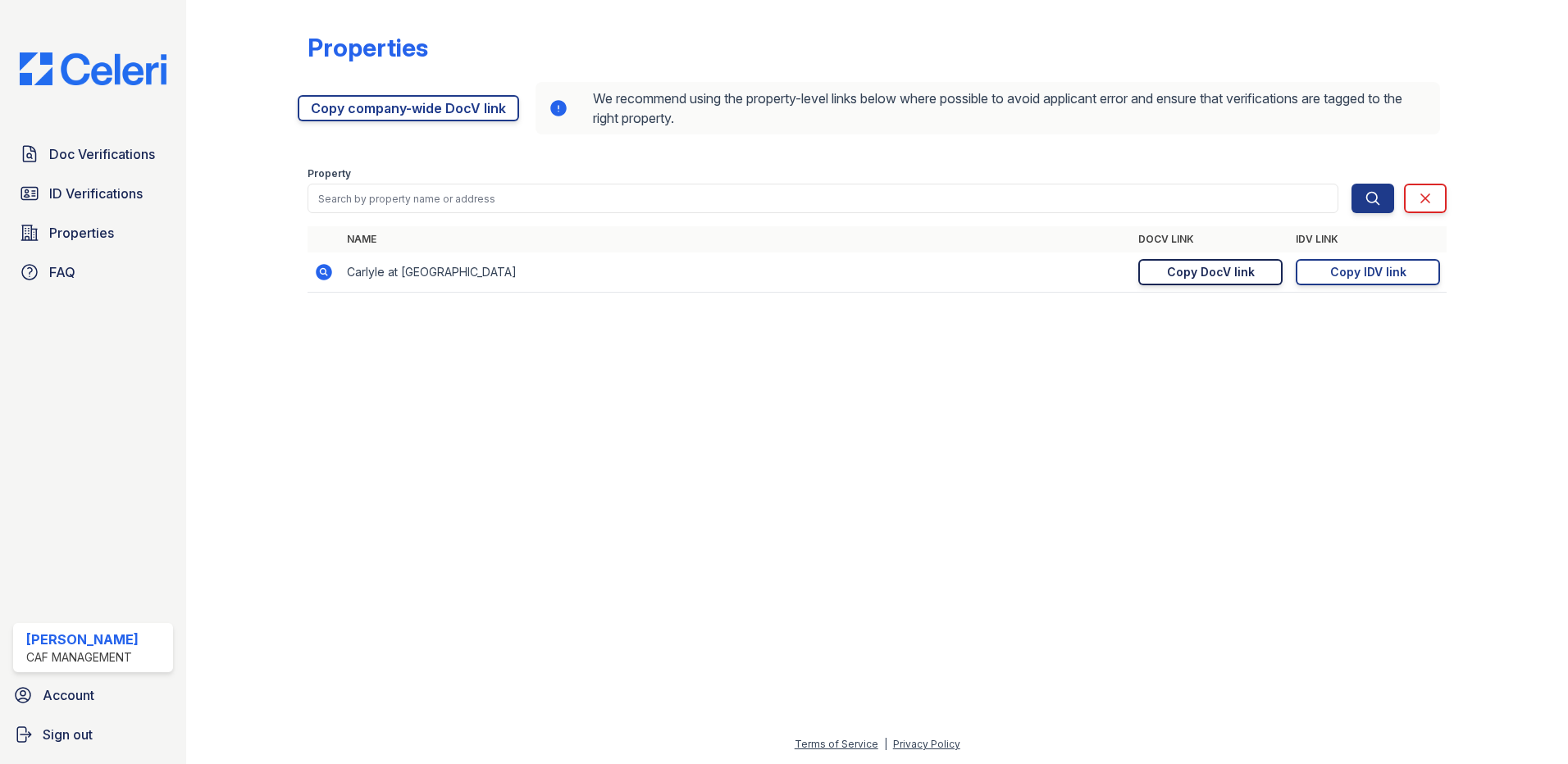
click at [1181, 267] on div "Copy DocV link" at bounding box center [1211, 272] width 88 height 17
click at [78, 147] on span "Doc Verifications" at bounding box center [102, 154] width 105 height 20
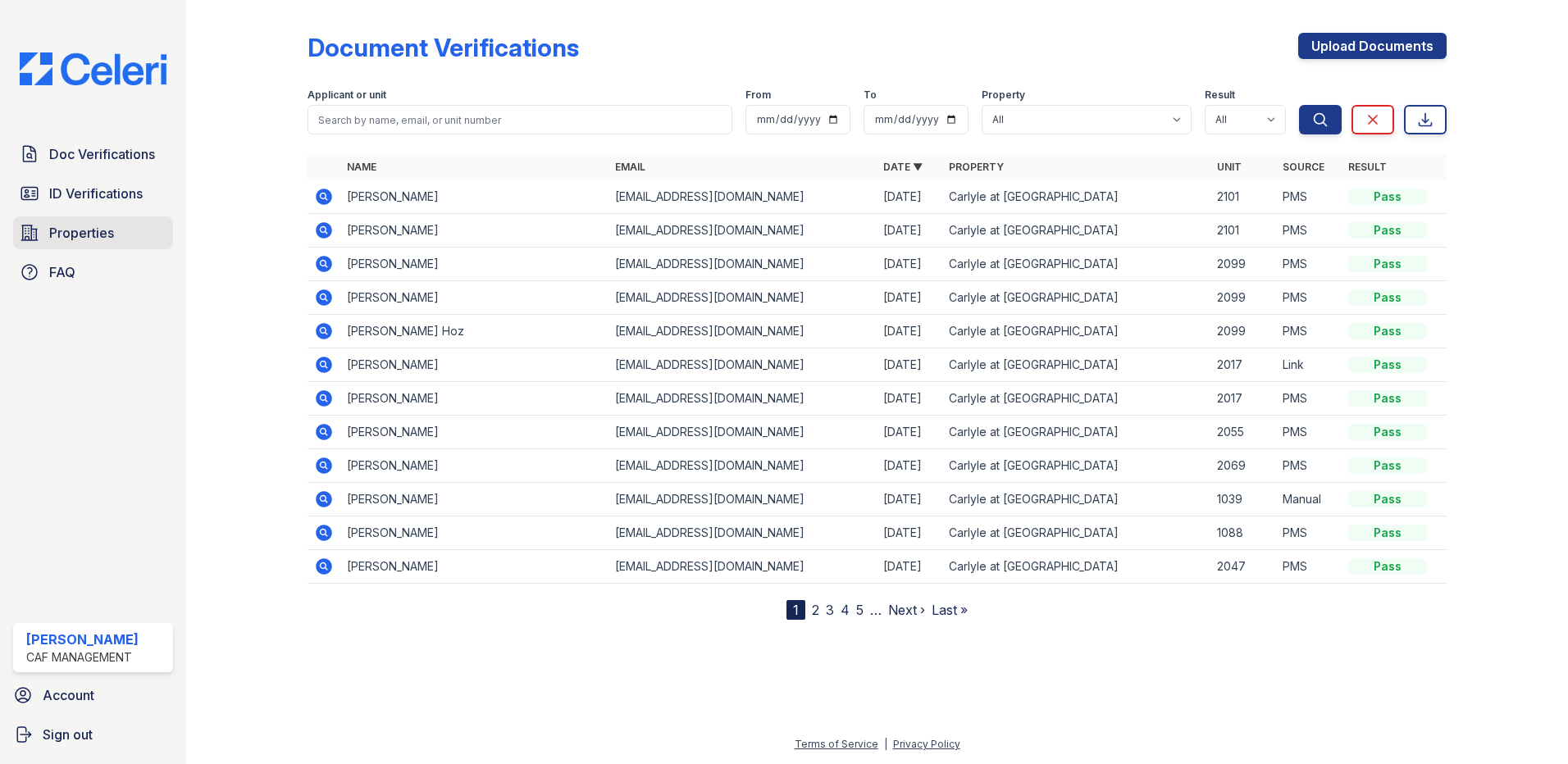
click at [79, 232] on span "Properties" at bounding box center [81, 232] width 64 height 20
